Goal: Task Accomplishment & Management: Use online tool/utility

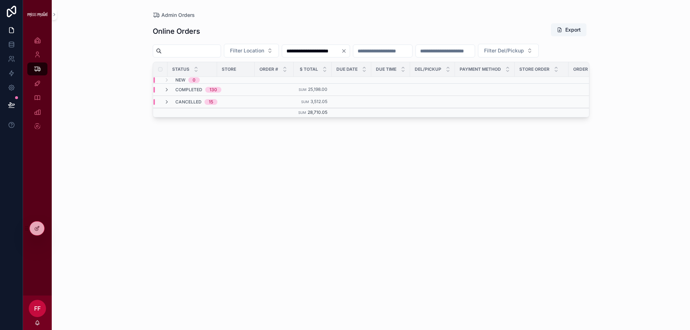
click at [341, 50] on input "**********" at bounding box center [311, 51] width 59 height 10
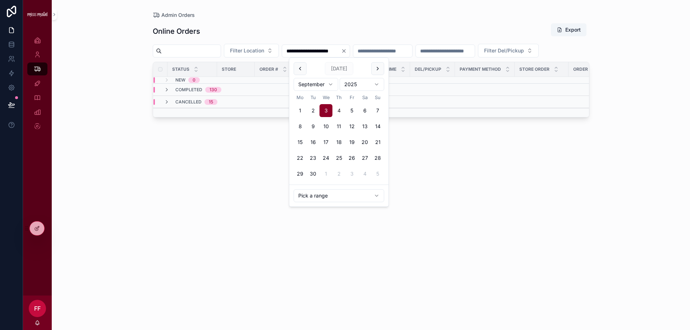
click at [338, 110] on button "4" at bounding box center [338, 110] width 13 height 13
type input "**********"
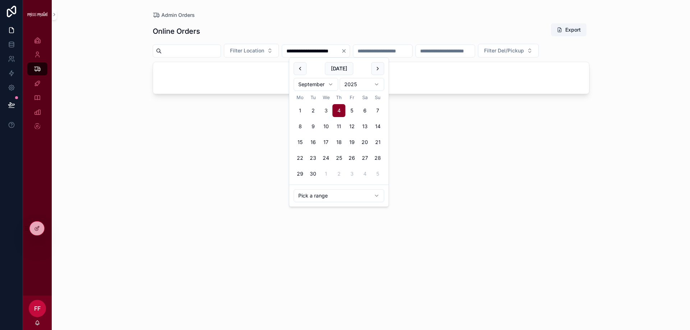
click at [117, 176] on div "**********" at bounding box center [371, 165] width 638 height 330
